Goal: Task Accomplishment & Management: Use online tool/utility

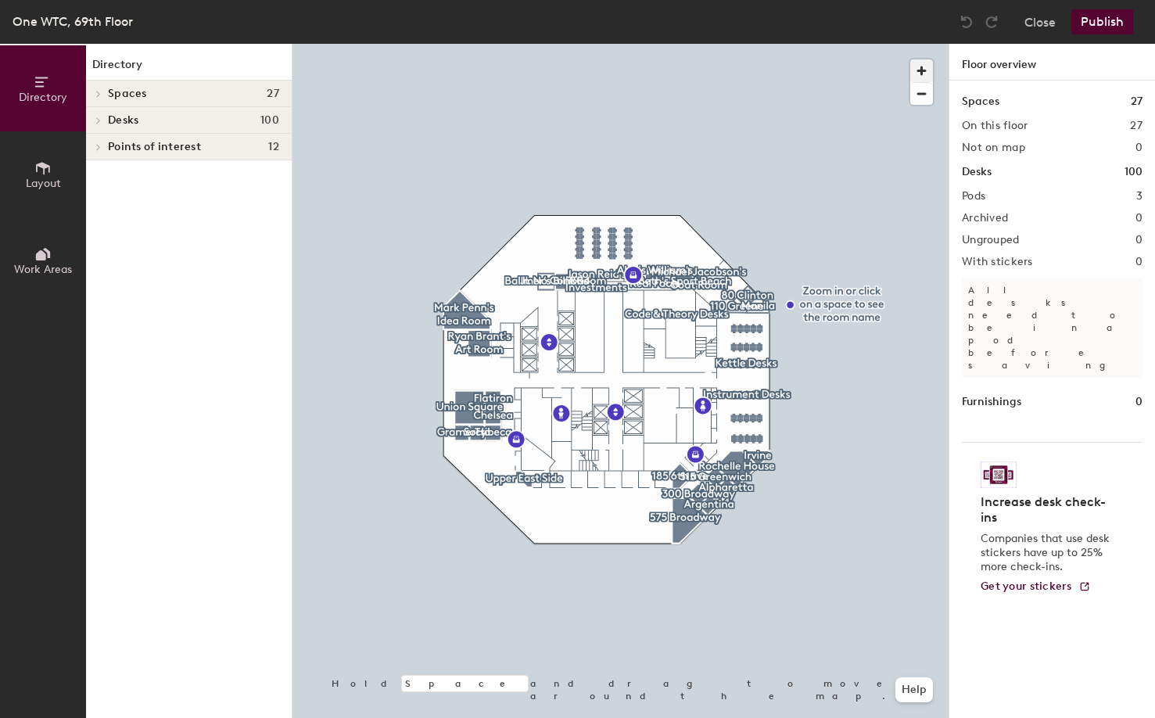
click at [924, 59] on span "button" at bounding box center [921, 70] width 23 height 23
click at [923, 63] on span "button" at bounding box center [921, 70] width 23 height 23
click at [930, 89] on span "button" at bounding box center [921, 94] width 23 height 22
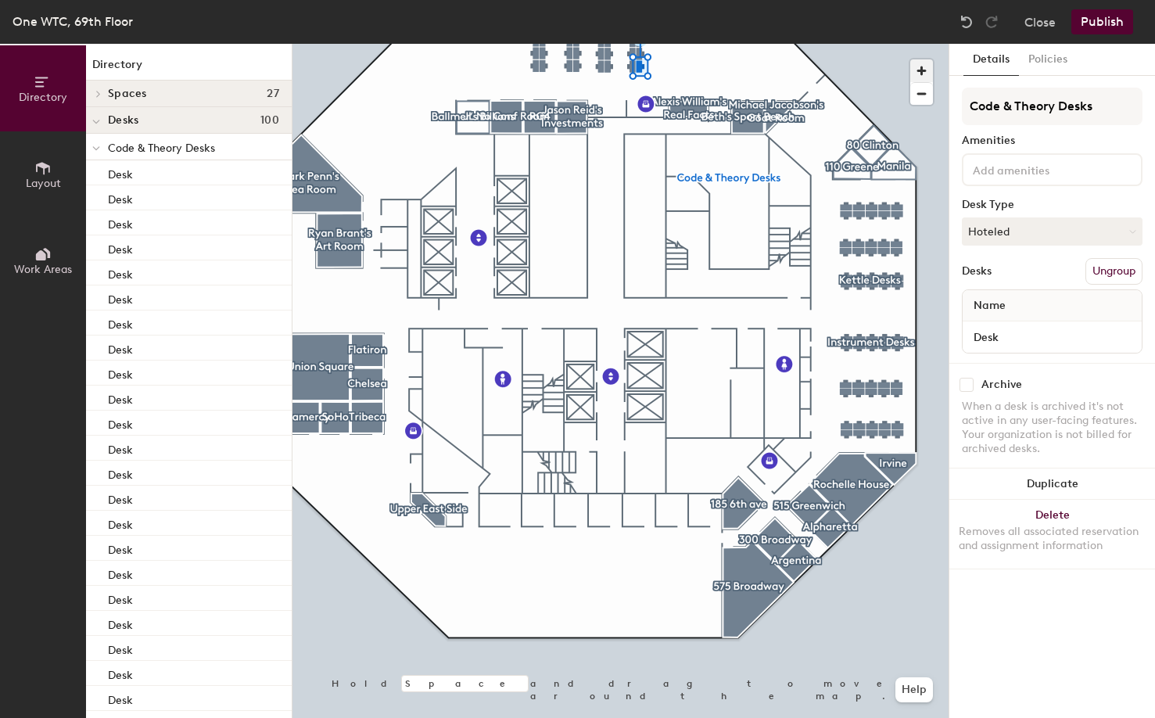
click at [931, 75] on span "button" at bounding box center [921, 70] width 23 height 23
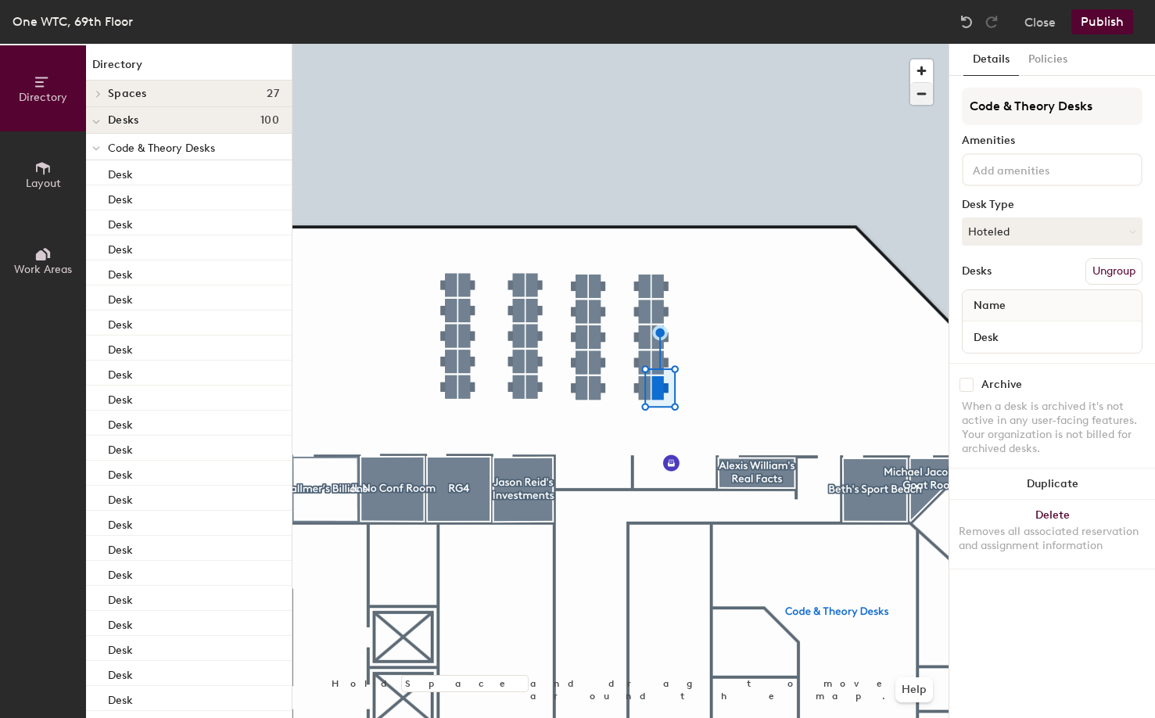
click at [636, 44] on div at bounding box center [620, 44] width 656 height 0
click at [469, 44] on div at bounding box center [620, 44] width 656 height 0
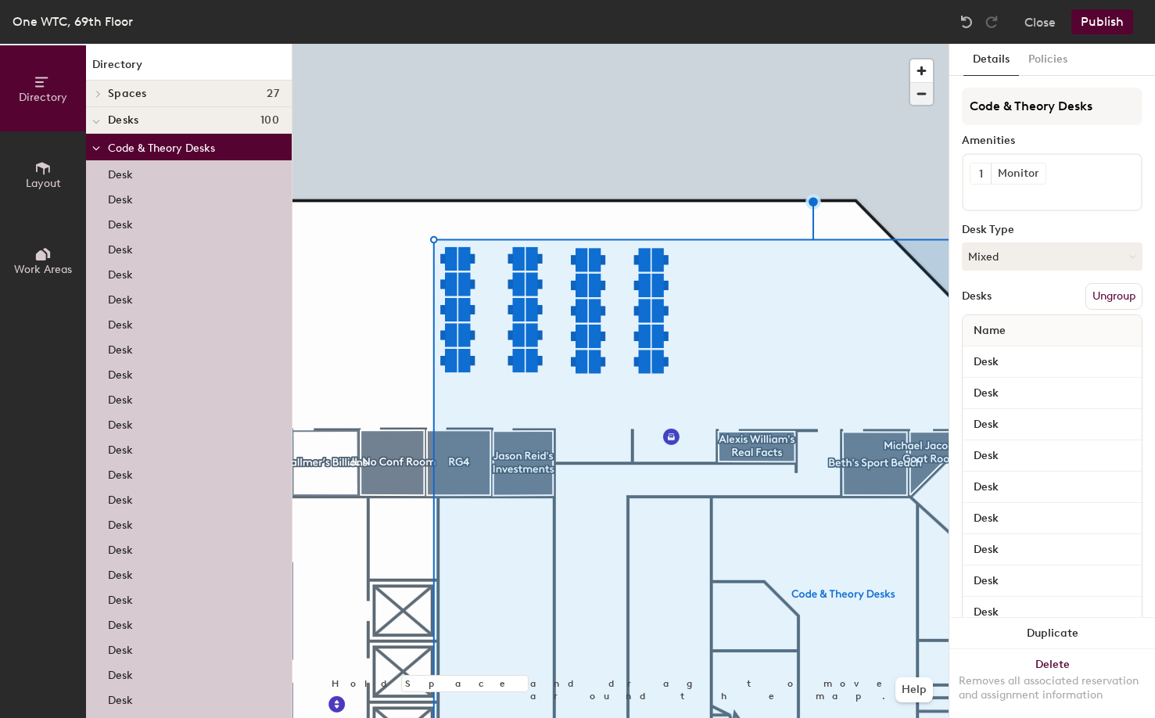
click at [924, 94] on span "button" at bounding box center [921, 94] width 23 height 22
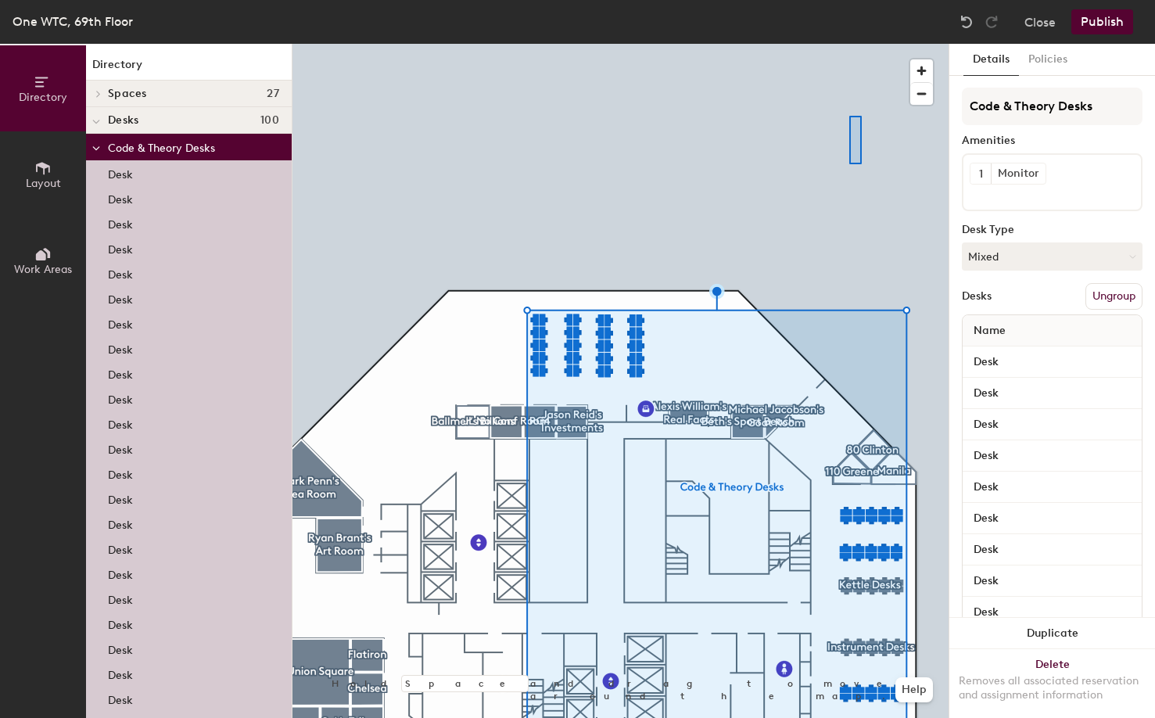
click at [849, 44] on div at bounding box center [620, 44] width 656 height 0
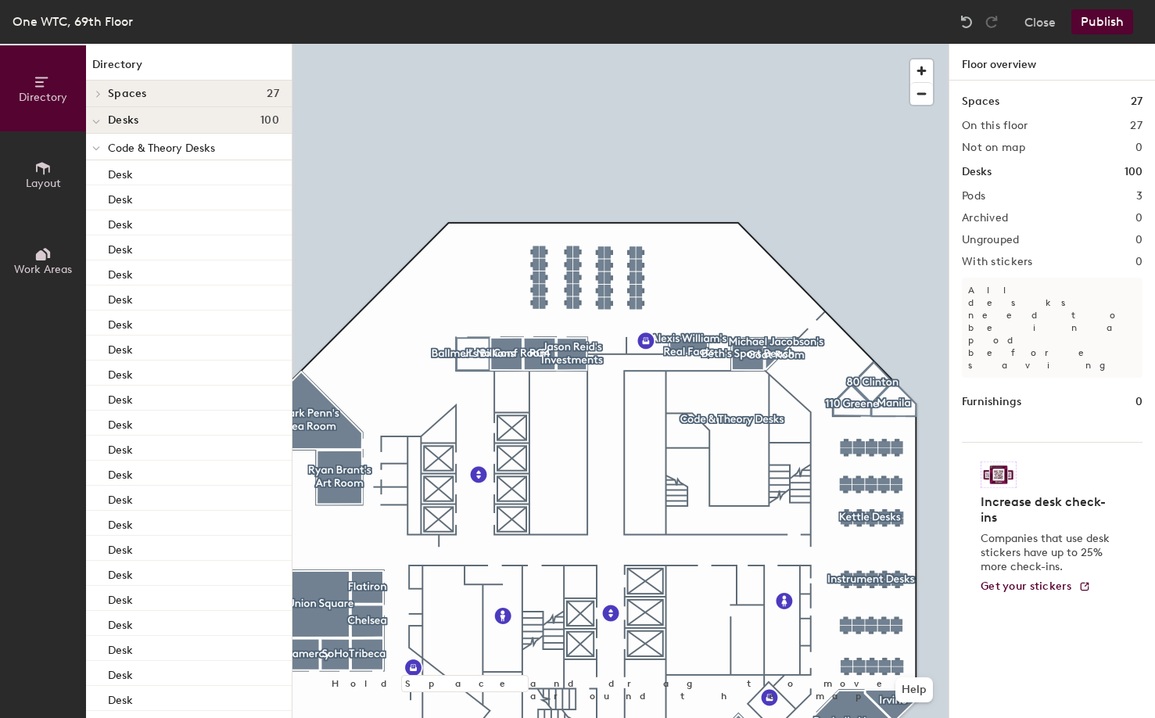
click at [608, 44] on div at bounding box center [620, 44] width 656 height 0
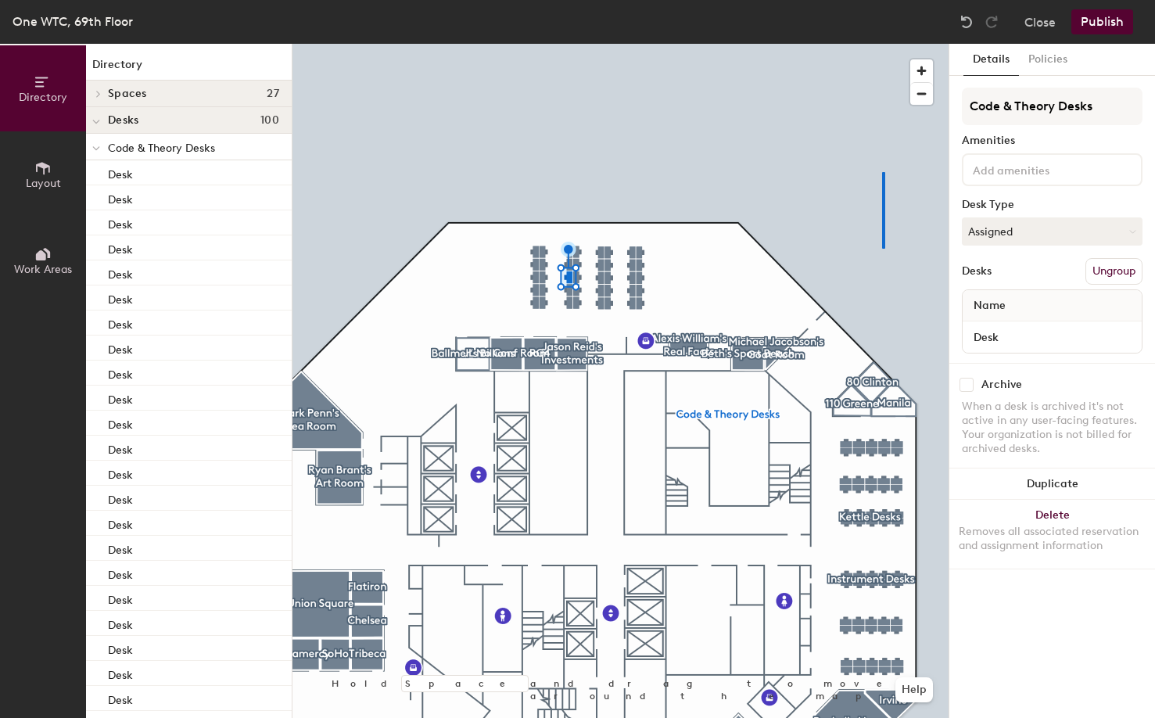
click at [882, 172] on div at bounding box center [883, 210] width 3 height 77
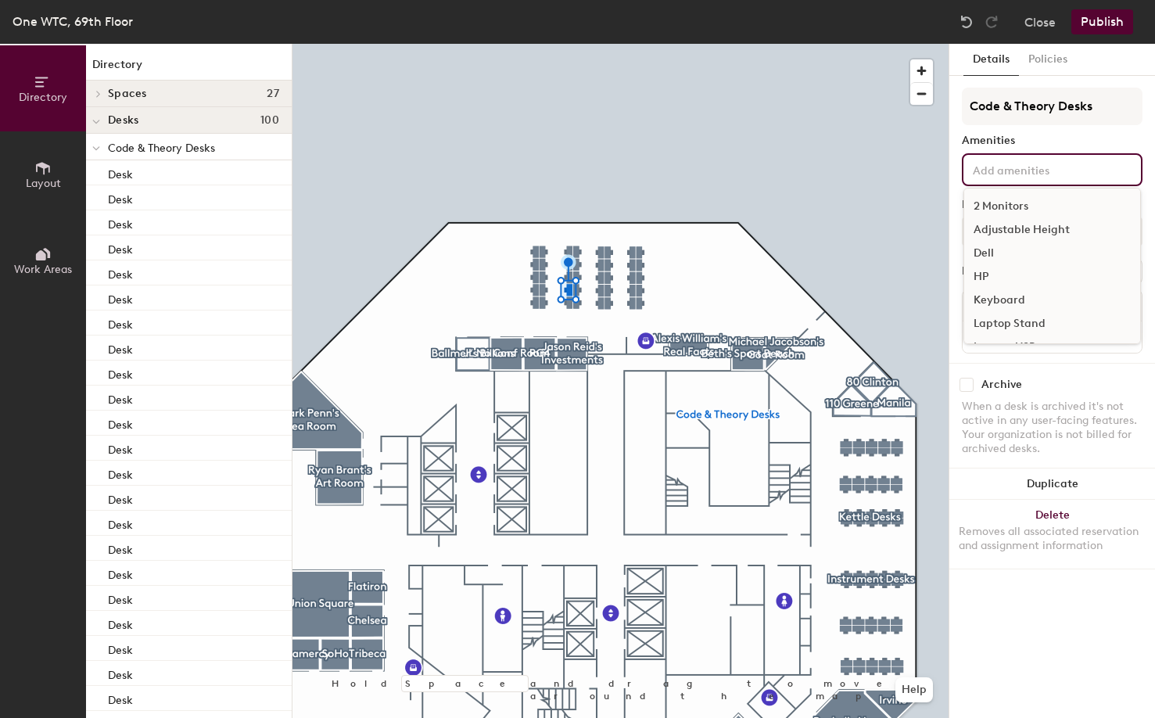
click at [1005, 178] on div "2 Monitors Adjustable Height Dell HP Keyboard Laptop Stand Lenovo-USB Lenovo-X …" at bounding box center [1052, 169] width 181 height 33
click at [1009, 263] on div "Monitor" at bounding box center [1052, 254] width 176 height 23
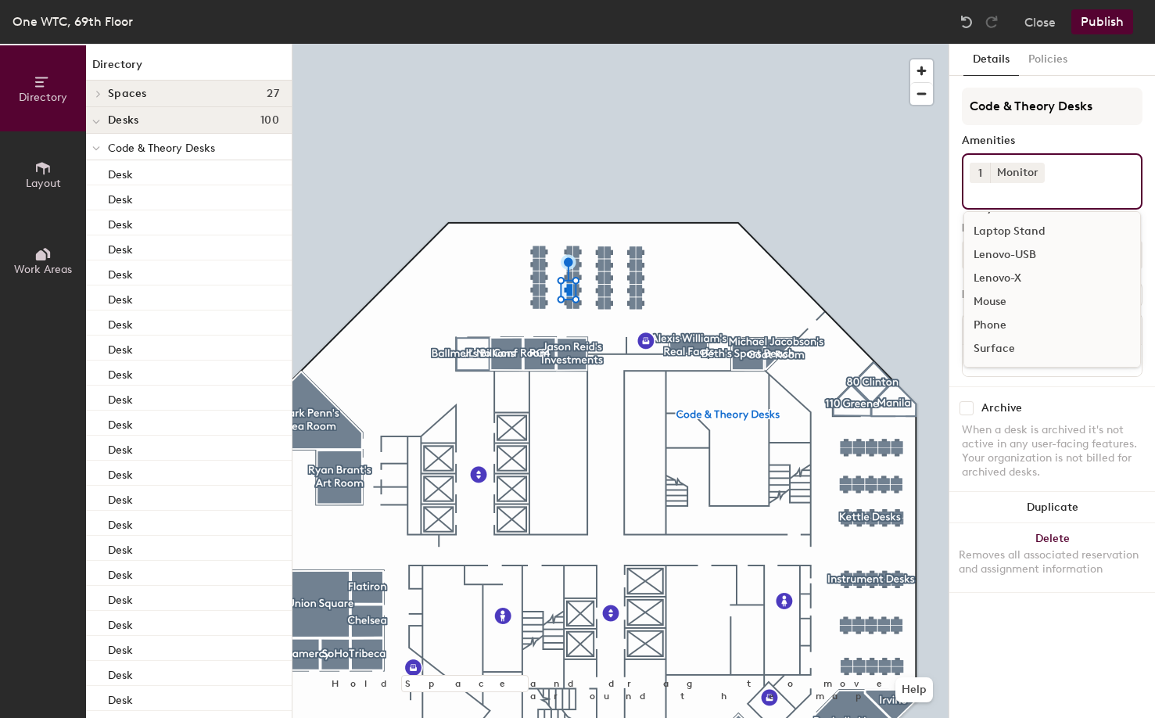
click at [1052, 170] on div "1 Monitor 2 Monitors Adjustable Height Dell HP Keyboard Laptop Stand Lenovo-USB…" at bounding box center [1052, 181] width 181 height 56
click at [1095, 27] on button "Publish" at bounding box center [1102, 21] width 62 height 25
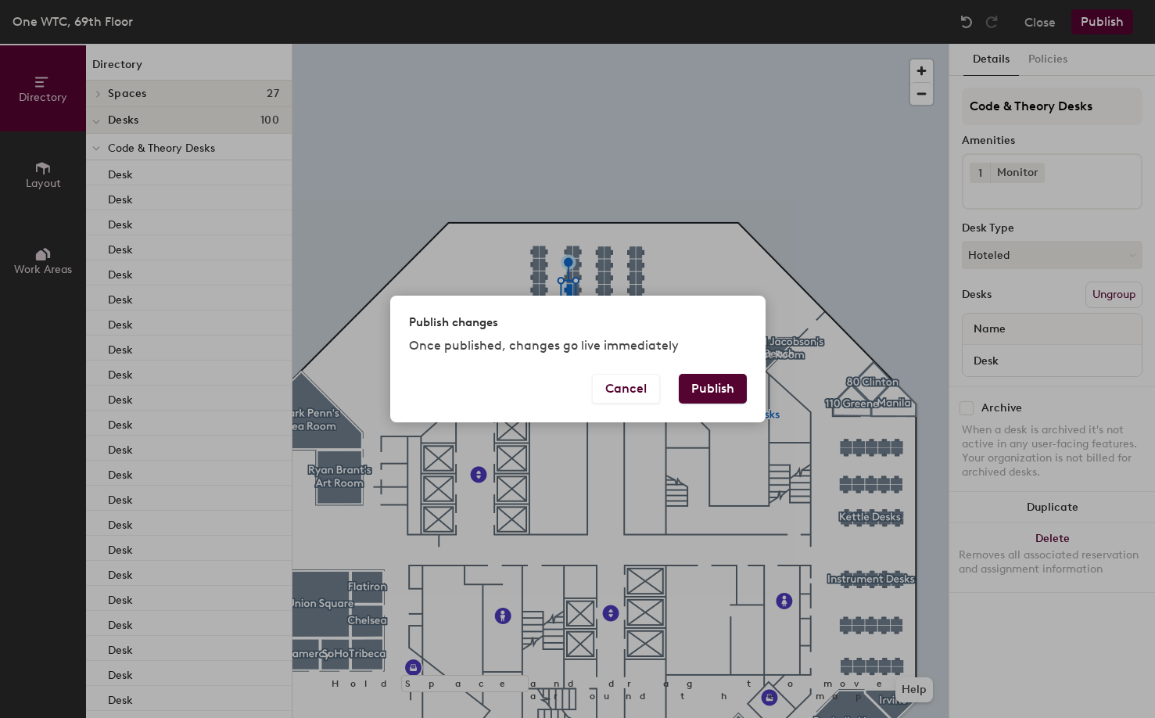
click at [720, 397] on button "Publish" at bounding box center [713, 389] width 68 height 30
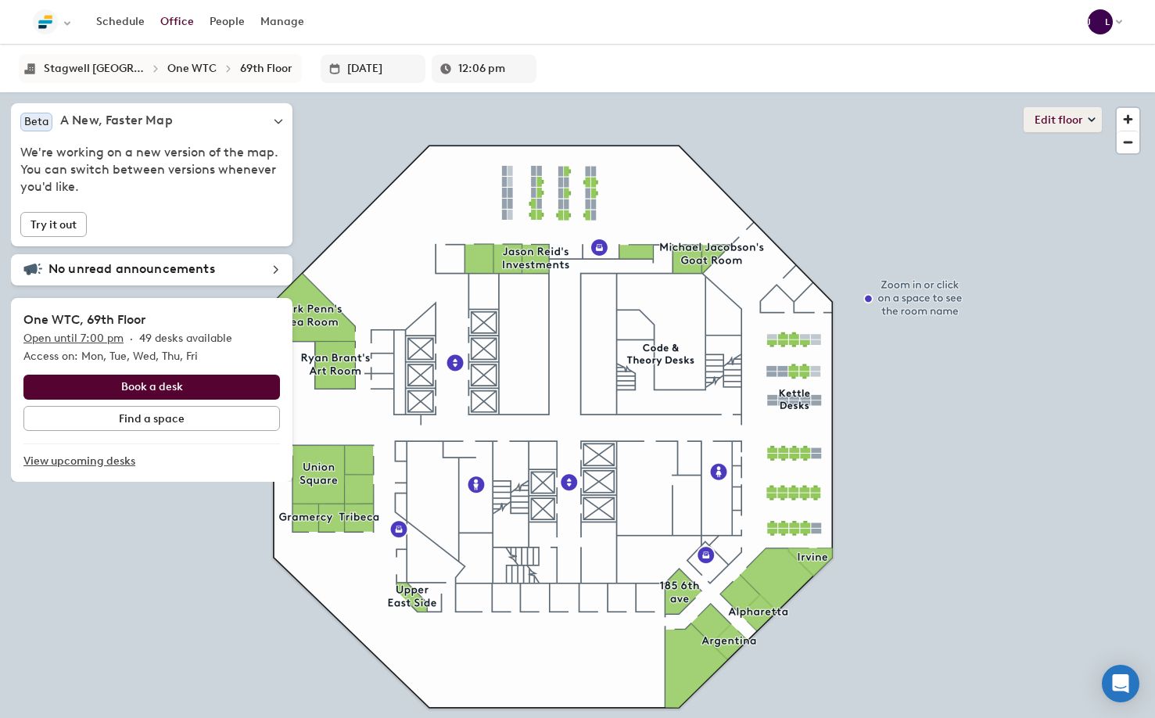
click at [1059, 122] on button "Edit floor" at bounding box center [1062, 119] width 78 height 25
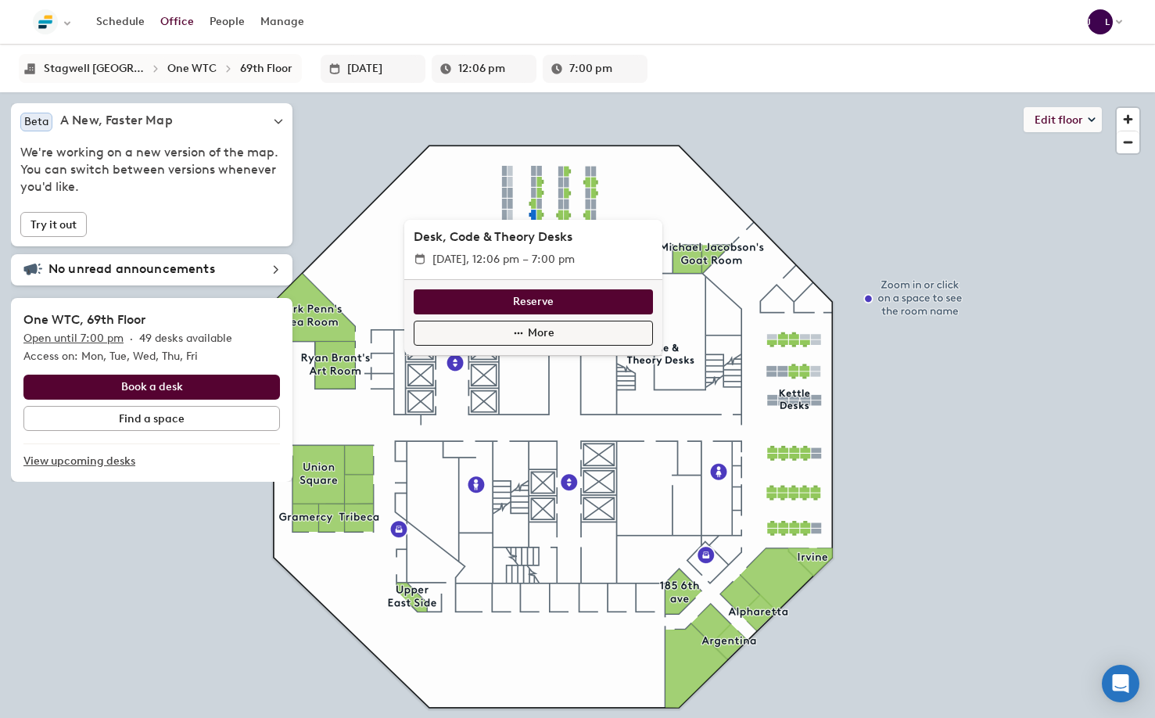
click at [514, 335] on icon "button" at bounding box center [518, 333] width 13 height 13
click at [440, 382] on span "Edit desk" at bounding box center [437, 376] width 47 height 17
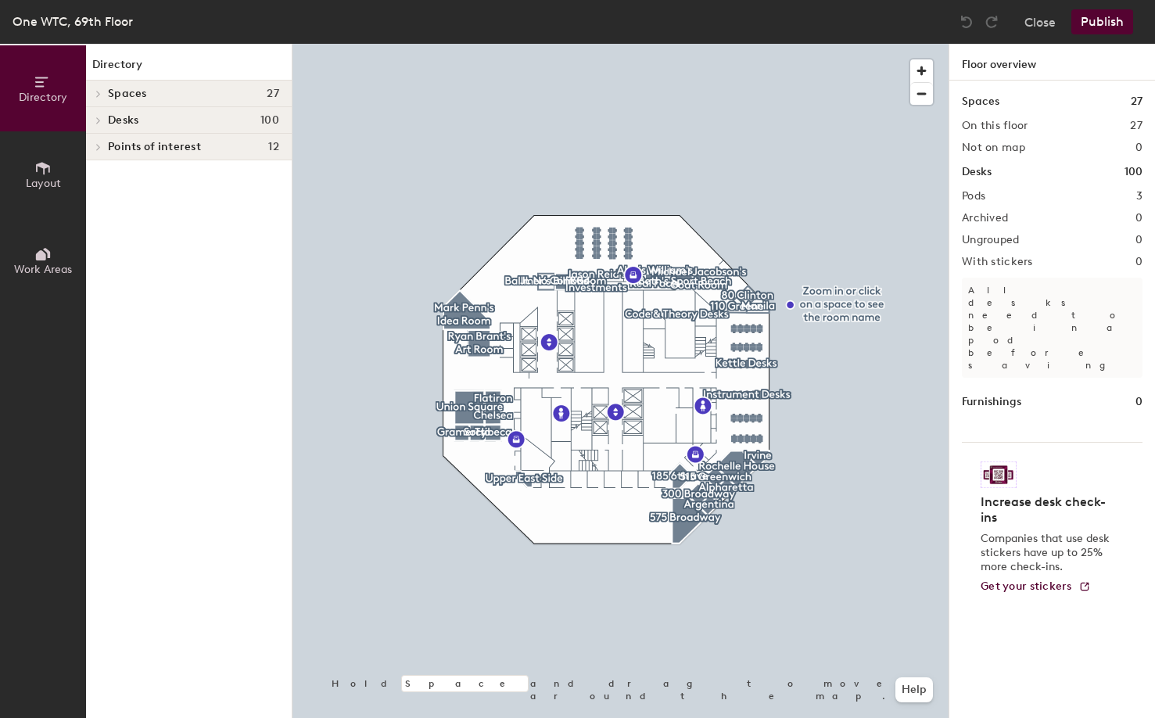
click at [34, 175] on button "Layout" at bounding box center [43, 174] width 86 height 86
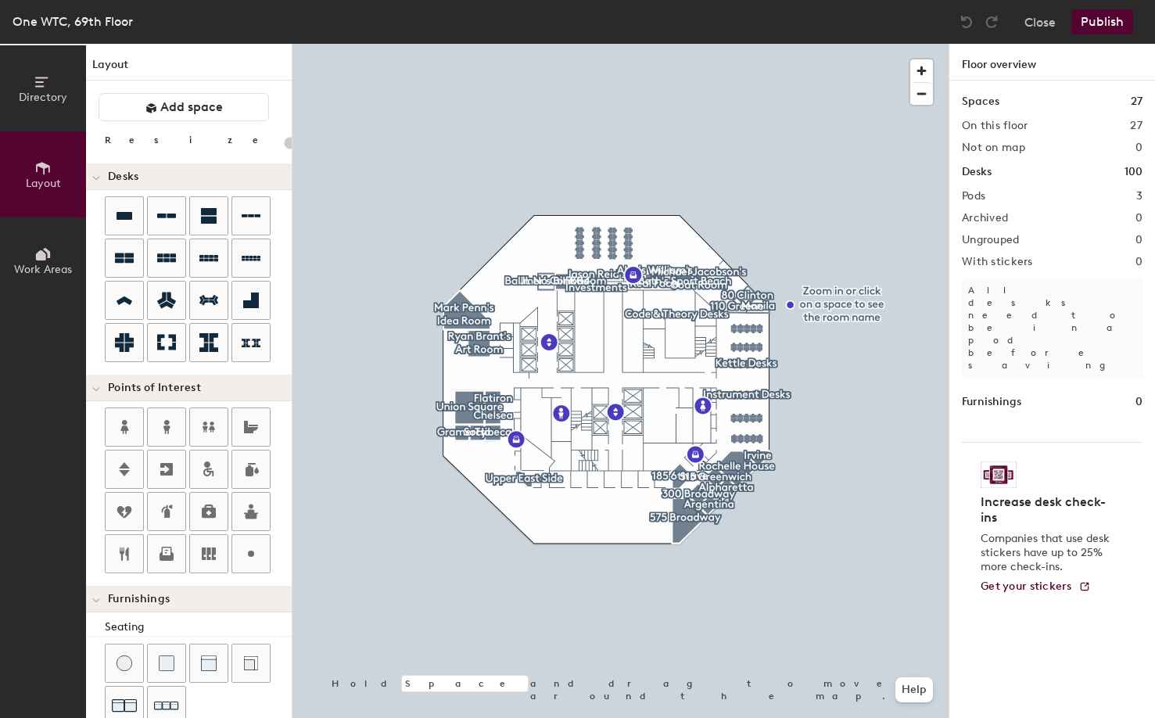
click at [39, 101] on span "Directory" at bounding box center [43, 97] width 48 height 13
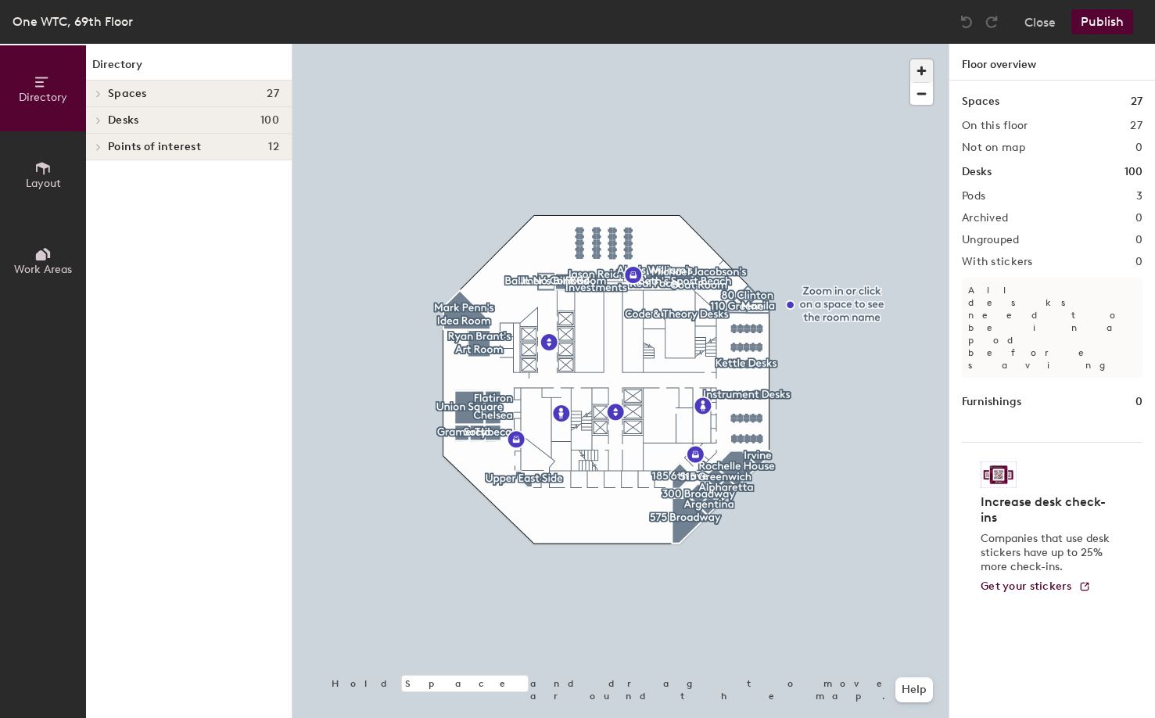
click at [927, 68] on span "button" at bounding box center [921, 70] width 23 height 23
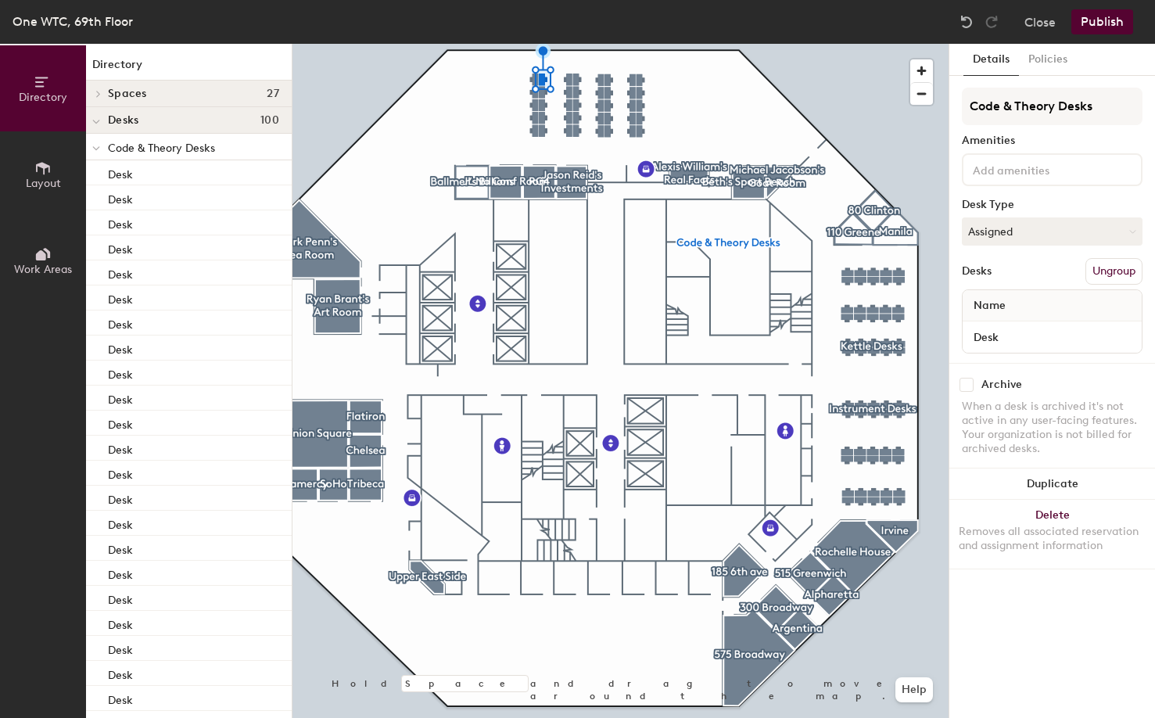
click at [542, 44] on div at bounding box center [620, 44] width 656 height 0
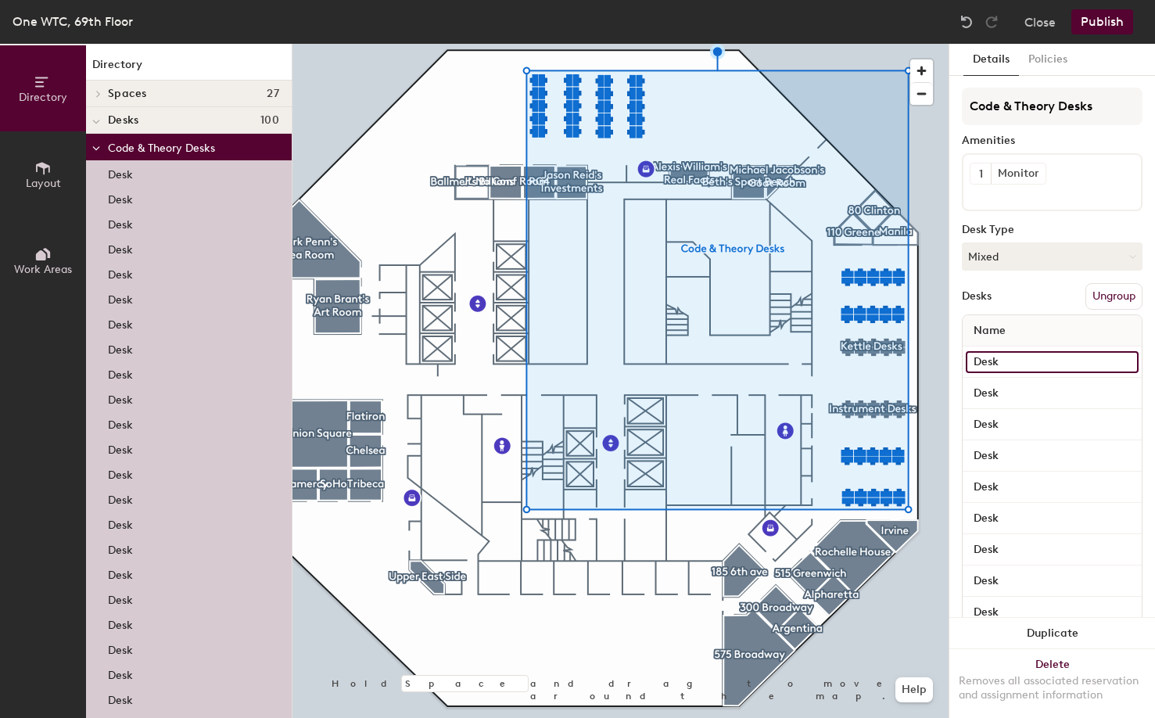
click at [1058, 360] on input "Desk" at bounding box center [1052, 362] width 173 height 22
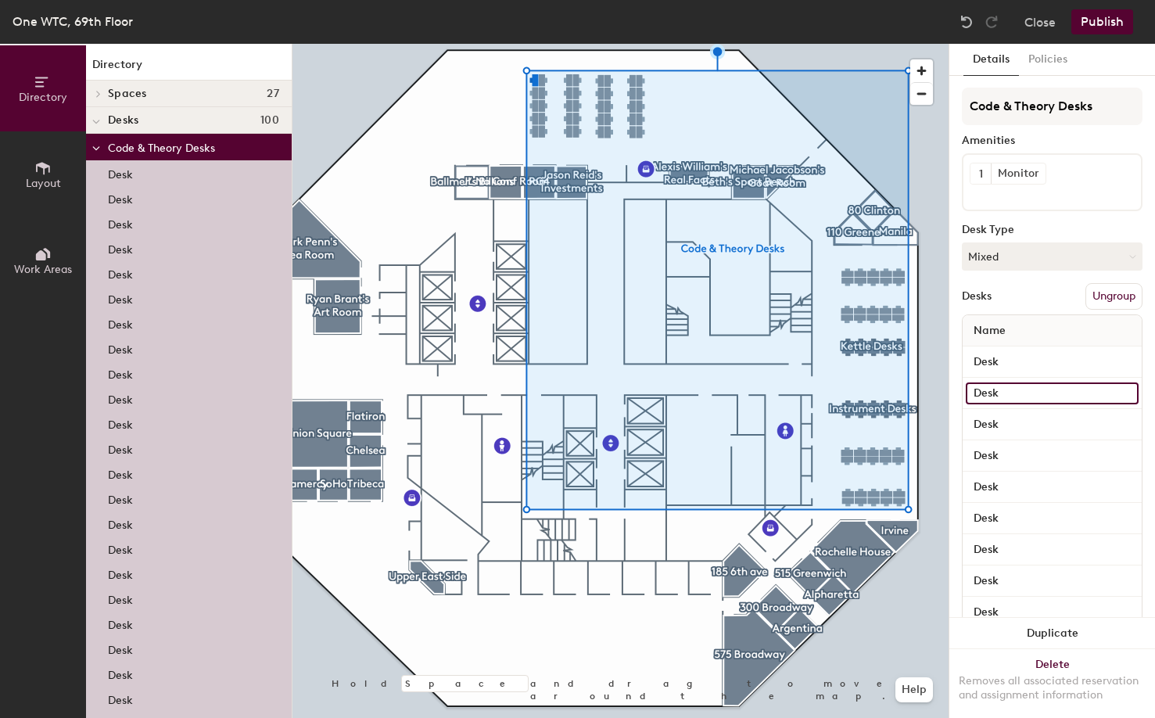
click at [1029, 399] on input "Desk" at bounding box center [1052, 393] width 173 height 22
click at [1024, 425] on input "Desk" at bounding box center [1052, 425] width 173 height 22
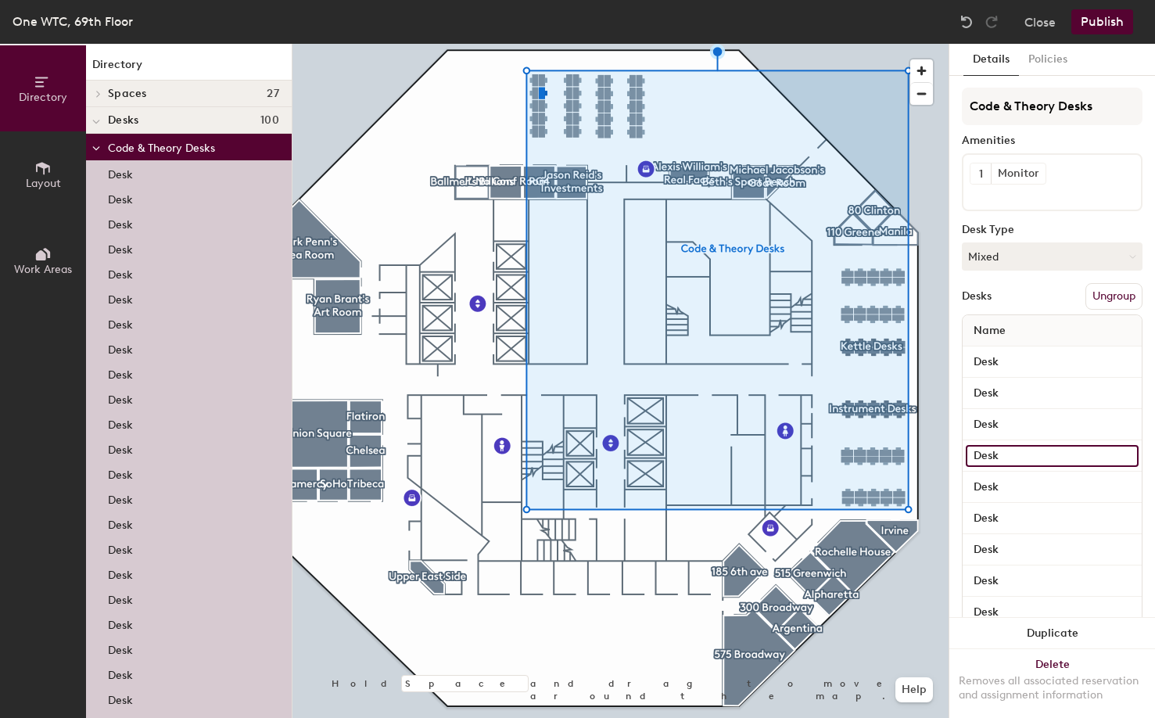
click at [1020, 462] on input "Desk" at bounding box center [1052, 456] width 173 height 22
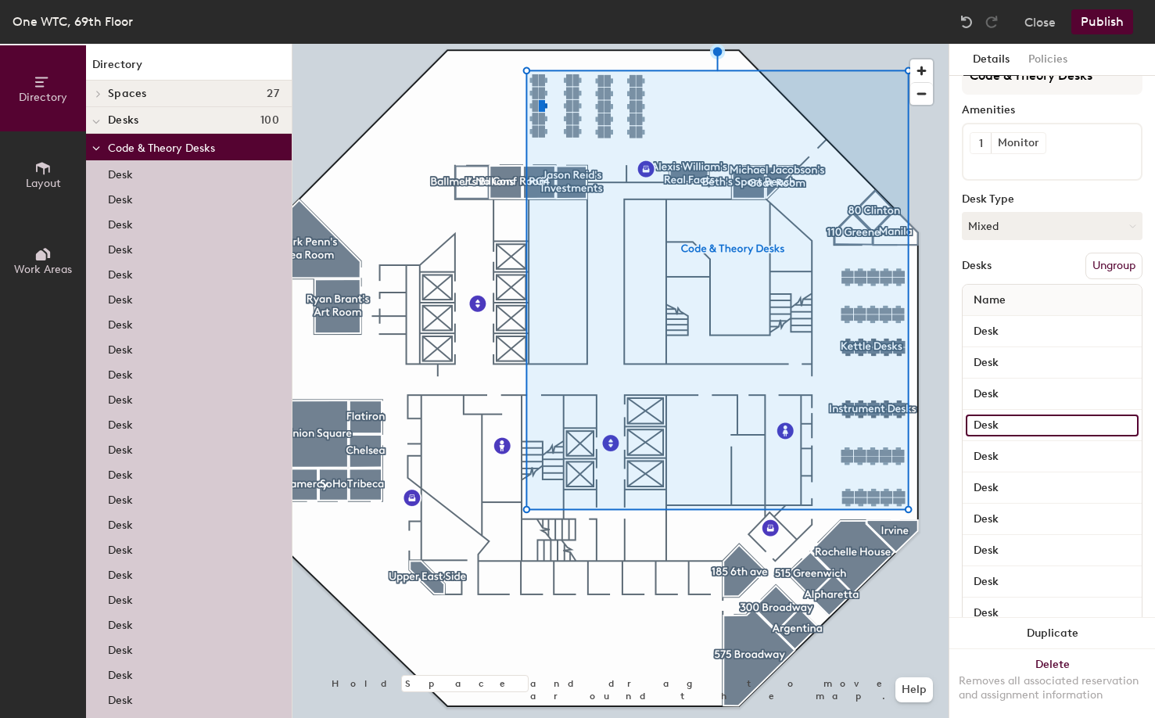
click at [1027, 425] on input "Desk" at bounding box center [1052, 425] width 173 height 22
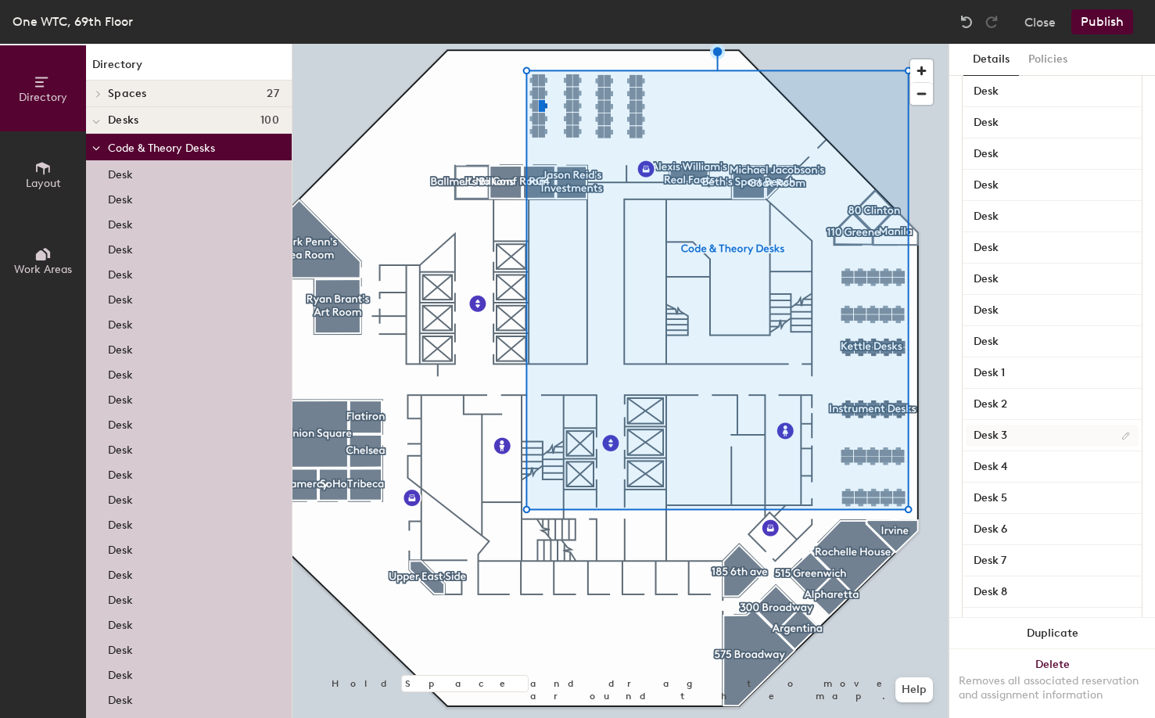
scroll to position [541, 0]
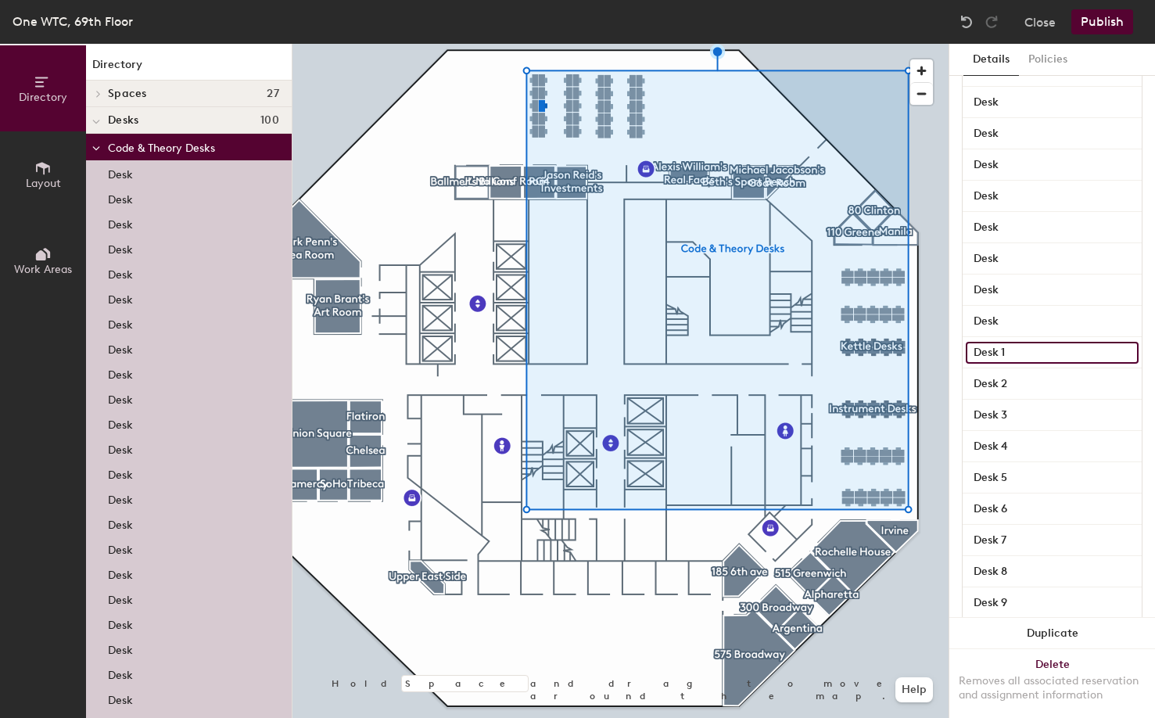
click at [1030, 359] on input "Desk 1" at bounding box center [1052, 353] width 173 height 22
click at [1034, 389] on input "Desk 2" at bounding box center [1052, 384] width 173 height 22
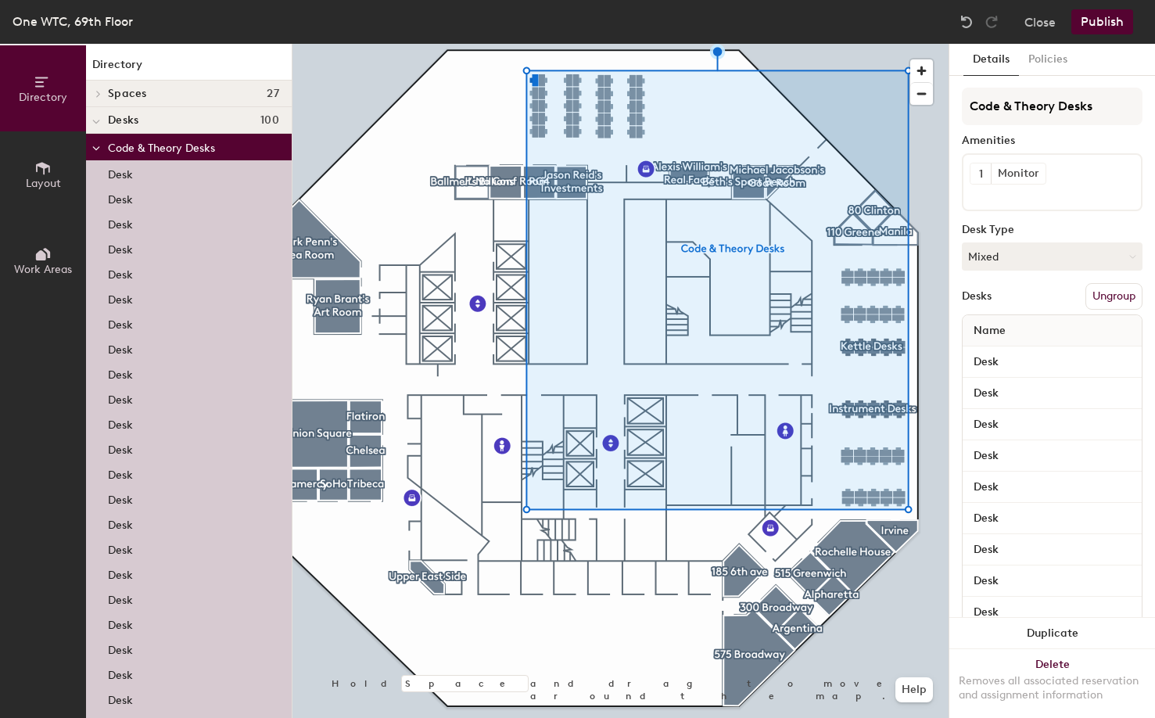
click at [1027, 382] on input "Desk" at bounding box center [1052, 393] width 173 height 22
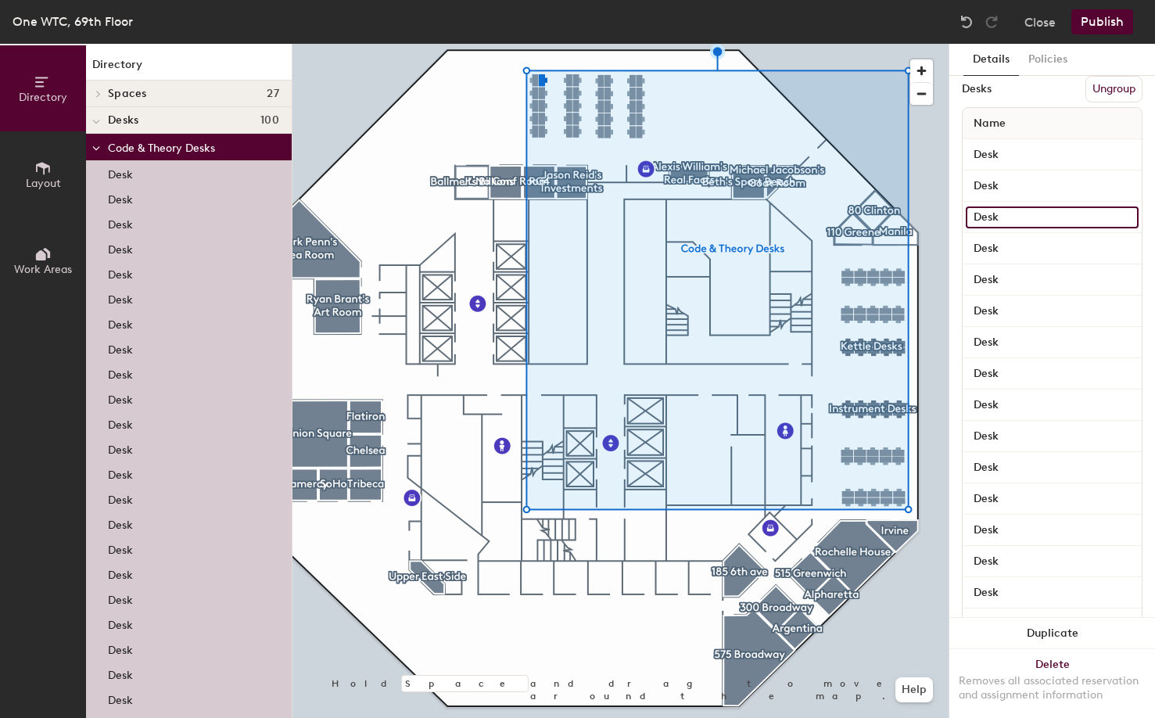
click at [1035, 220] on input "Desk" at bounding box center [1052, 217] width 173 height 22
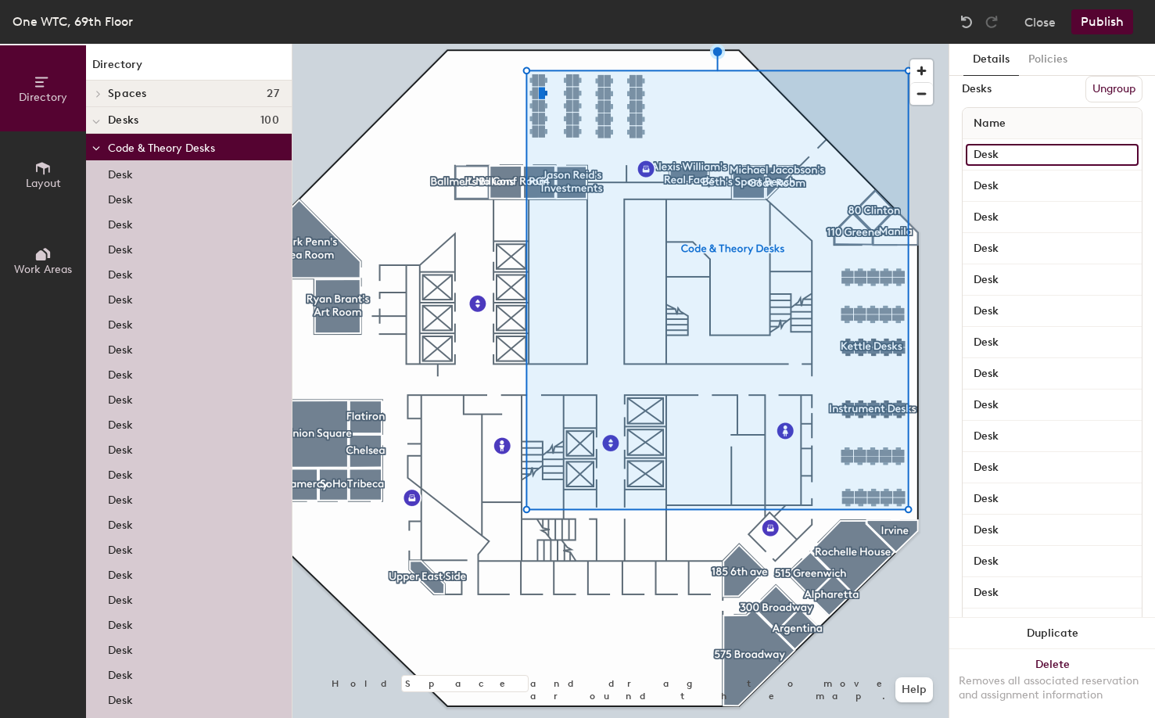
click at [1018, 159] on input "Desk" at bounding box center [1052, 155] width 173 height 22
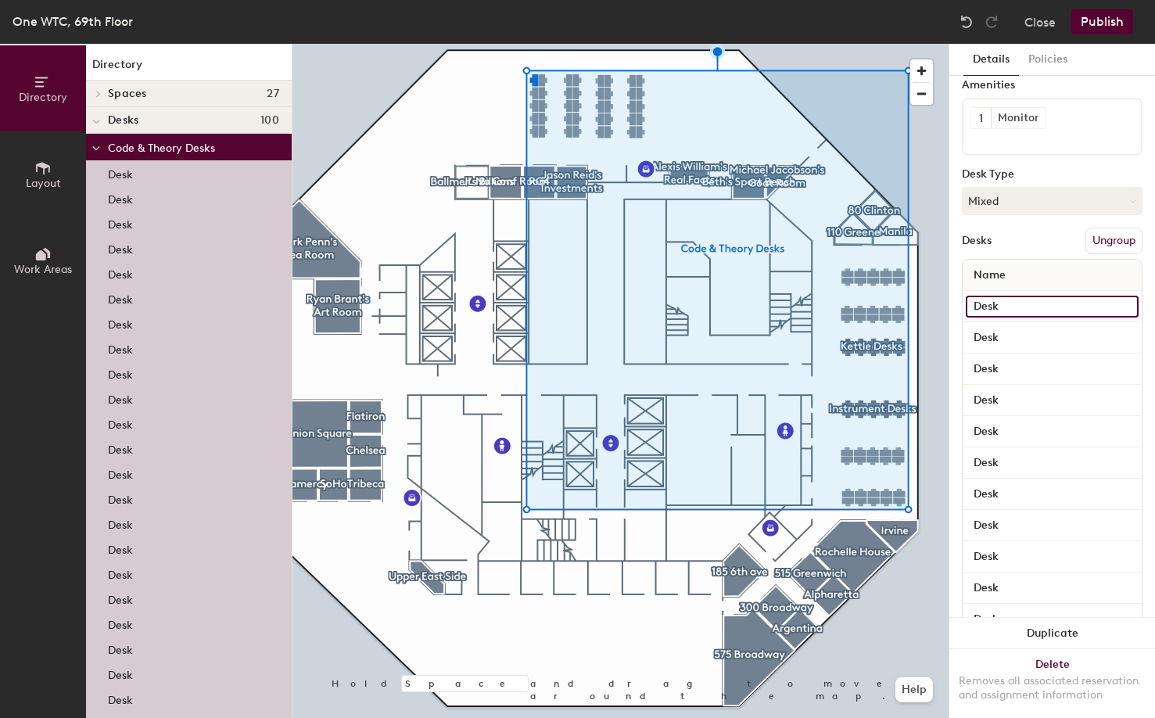
scroll to position [0, 0]
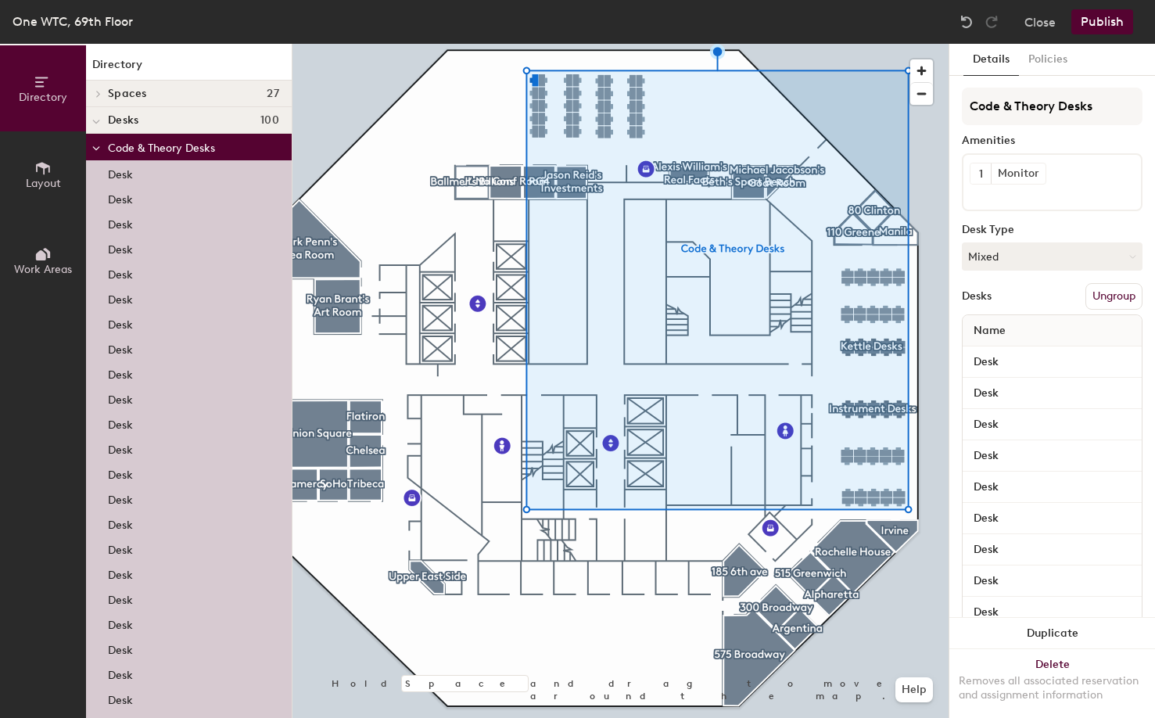
click at [791, 44] on div at bounding box center [620, 44] width 656 height 0
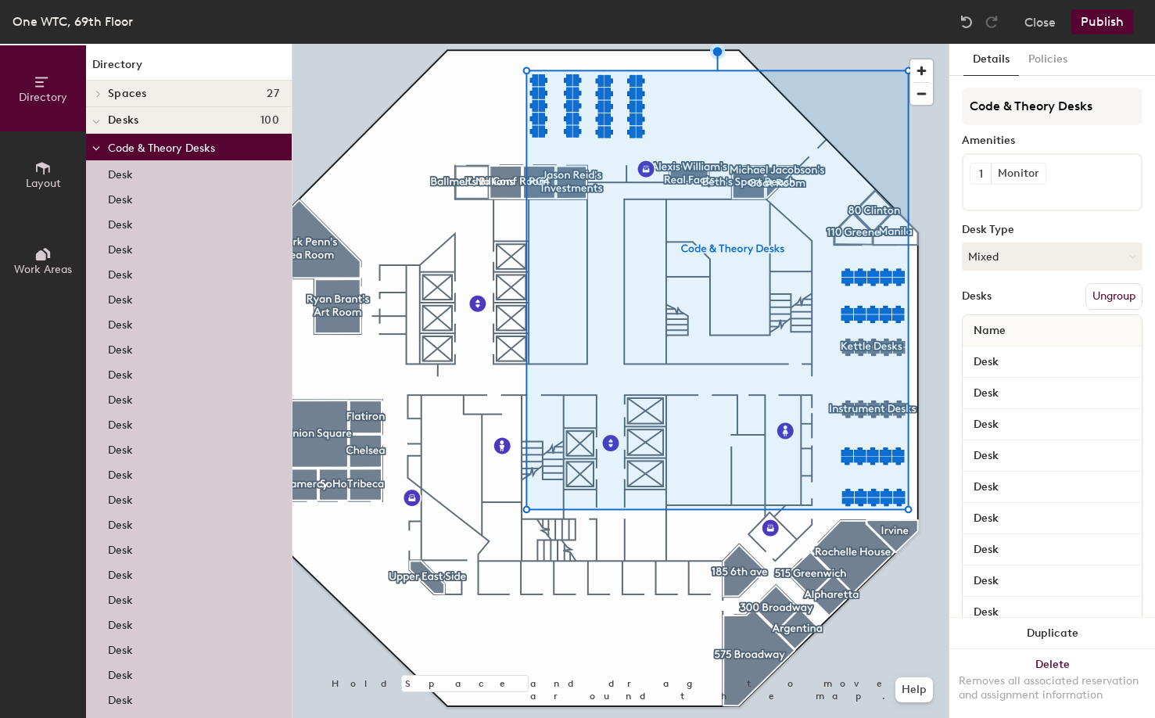
click at [927, 44] on div at bounding box center [620, 44] width 656 height 0
